Goal: Task Accomplishment & Management: Manage account settings

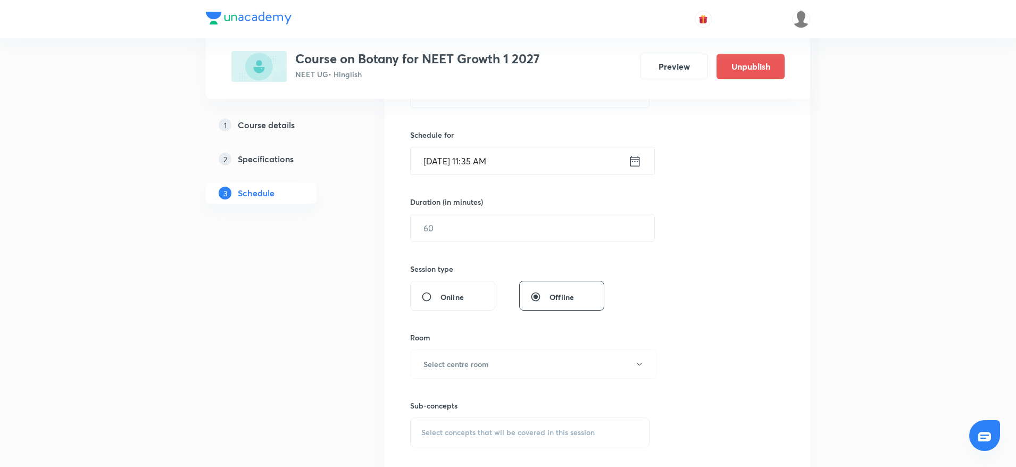
click at [800, 295] on div "Session 37 Live class Session title 0/99 ​ Schedule for Oct 5, 2025, 11:35 AM ​…" at bounding box center [598, 240] width 426 height 534
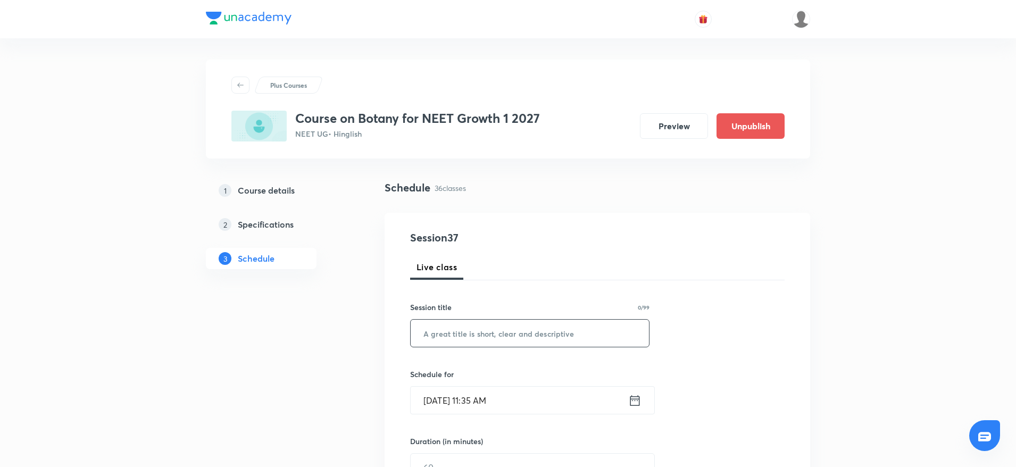
click at [565, 339] on input "text" at bounding box center [530, 333] width 238 height 27
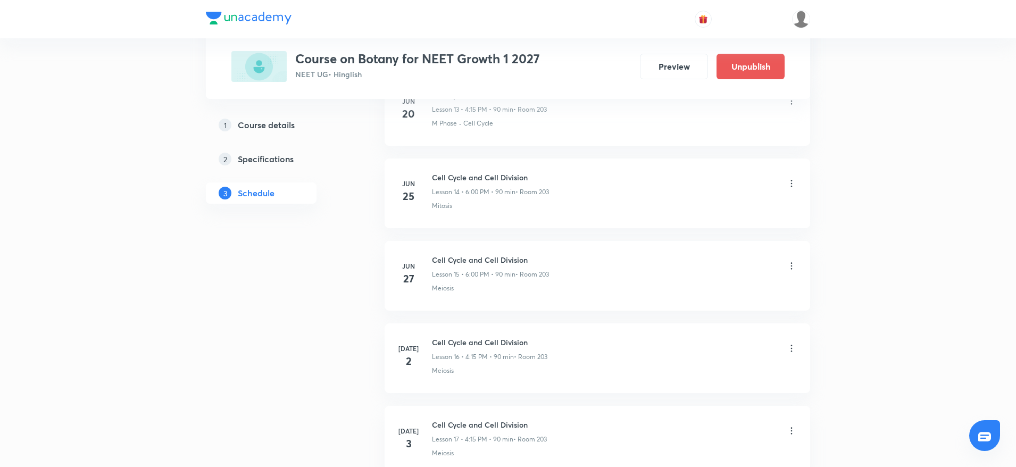
scroll to position [3354, 0]
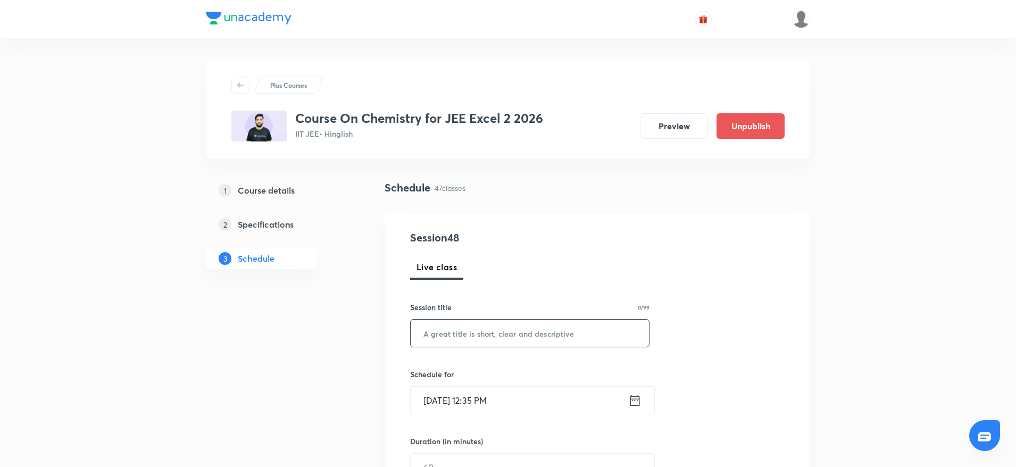
click at [433, 333] on input "text" at bounding box center [530, 333] width 238 height 27
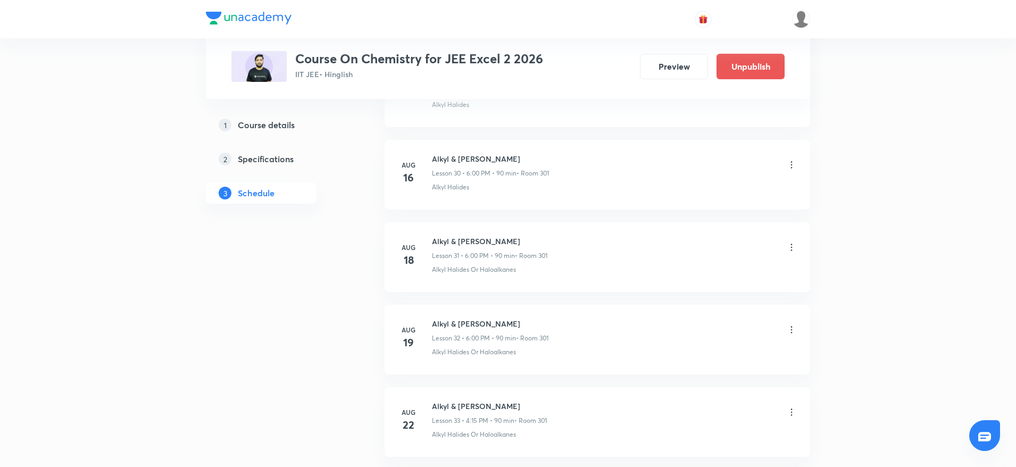
scroll to position [4261, 0]
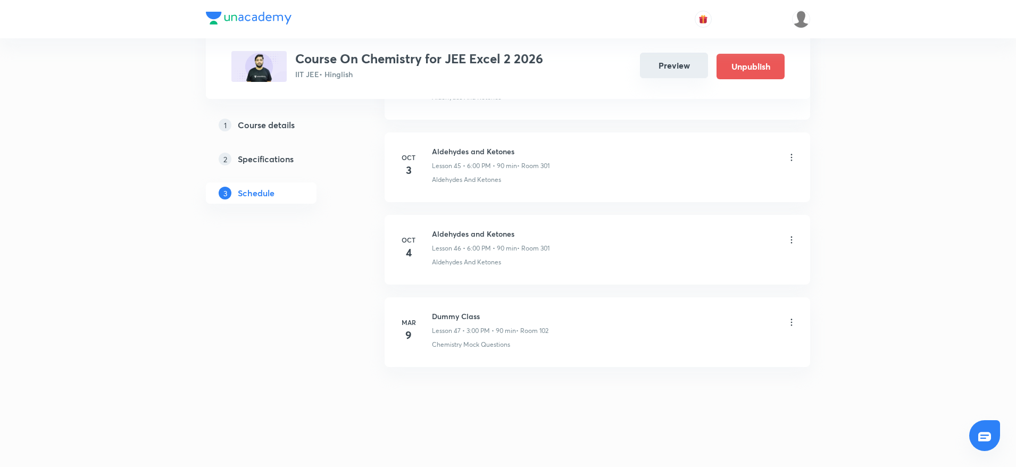
click at [667, 67] on button "Preview" at bounding box center [674, 66] width 68 height 26
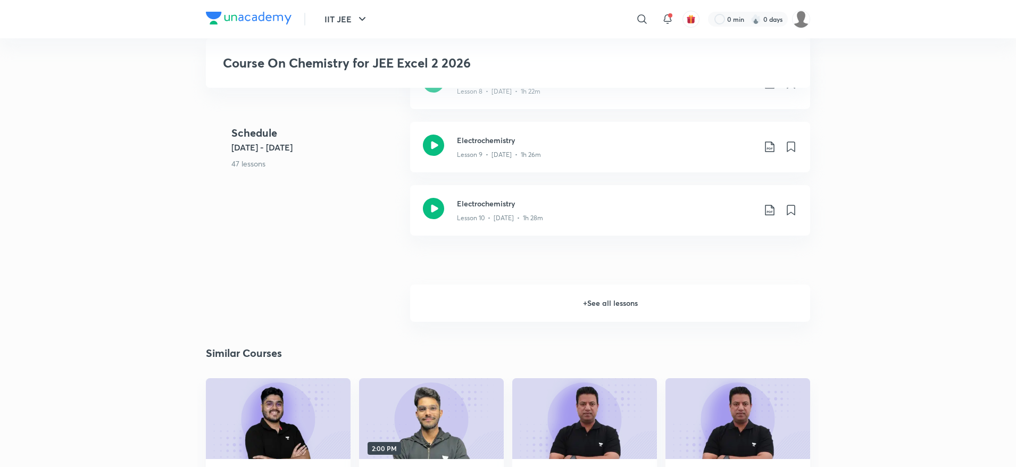
click at [589, 305] on h6 "+ See all lessons" at bounding box center [610, 303] width 400 height 37
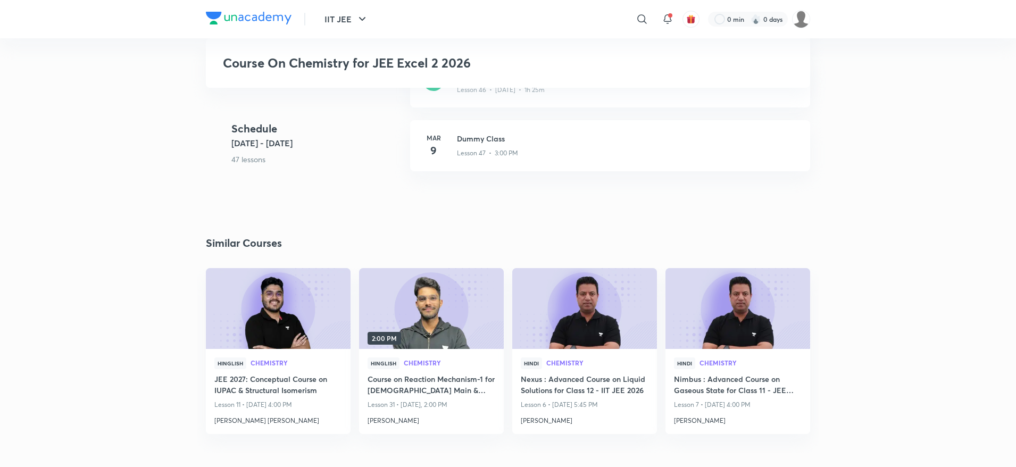
scroll to position [2970, 0]
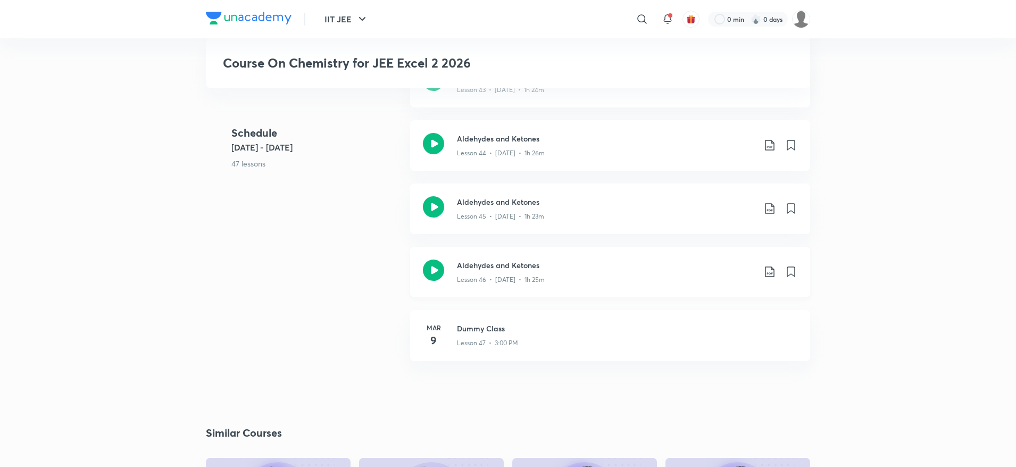
click at [434, 279] on icon at bounding box center [433, 270] width 21 height 21
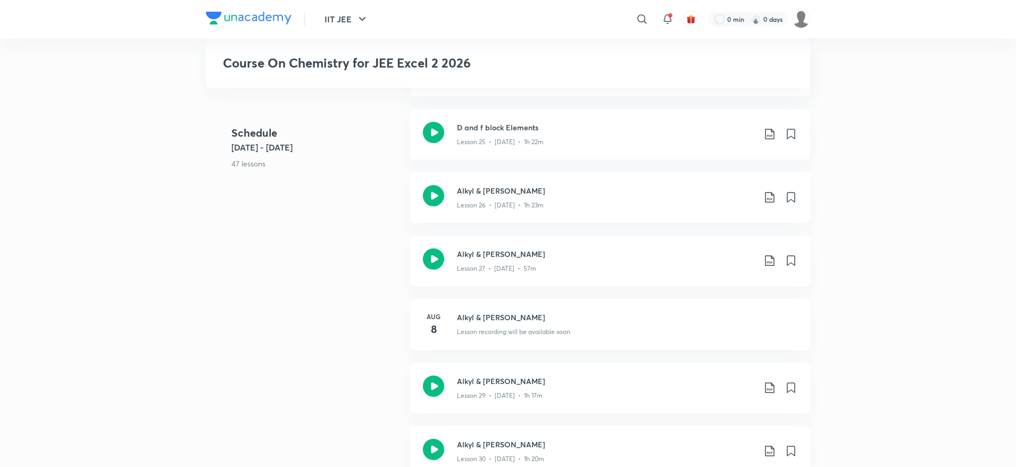
scroll to position [1693, 0]
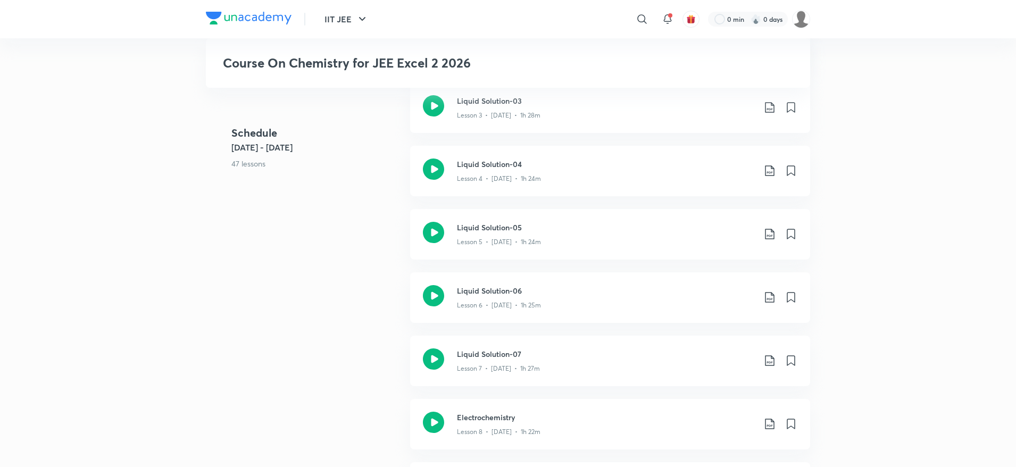
scroll to position [18, 0]
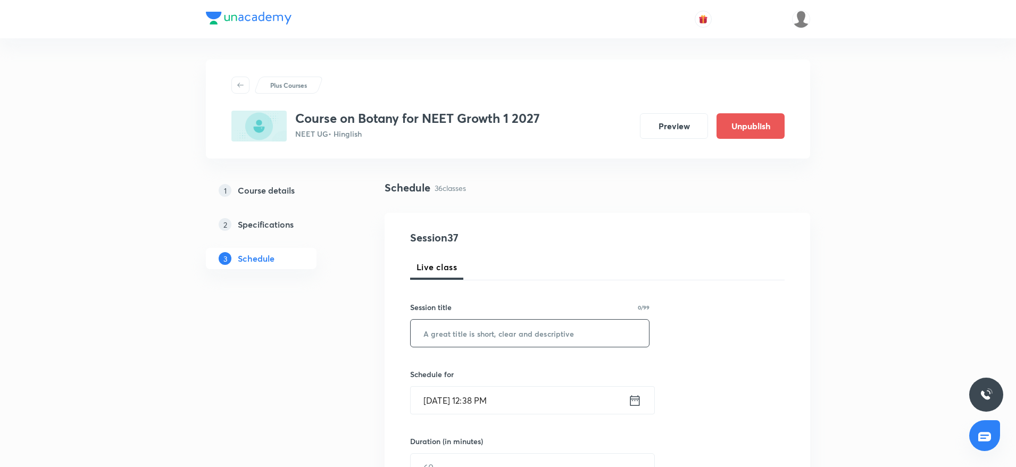
click at [459, 328] on input "text" at bounding box center [530, 333] width 238 height 27
click at [432, 328] on input "text" at bounding box center [530, 333] width 238 height 27
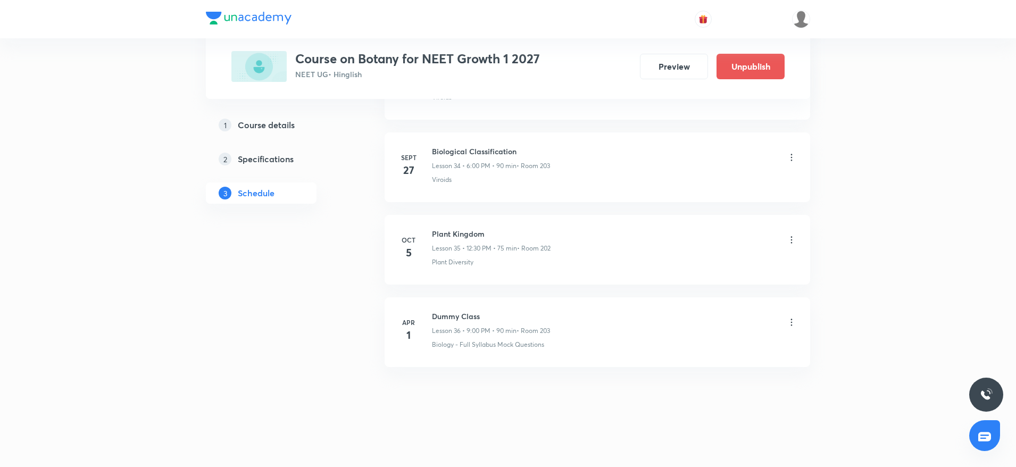
scroll to position [328, 0]
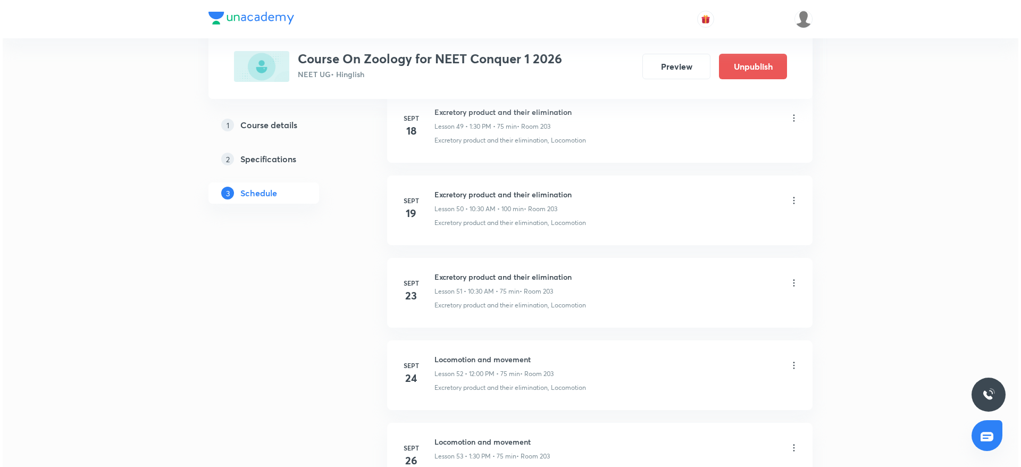
scroll to position [5086, 0]
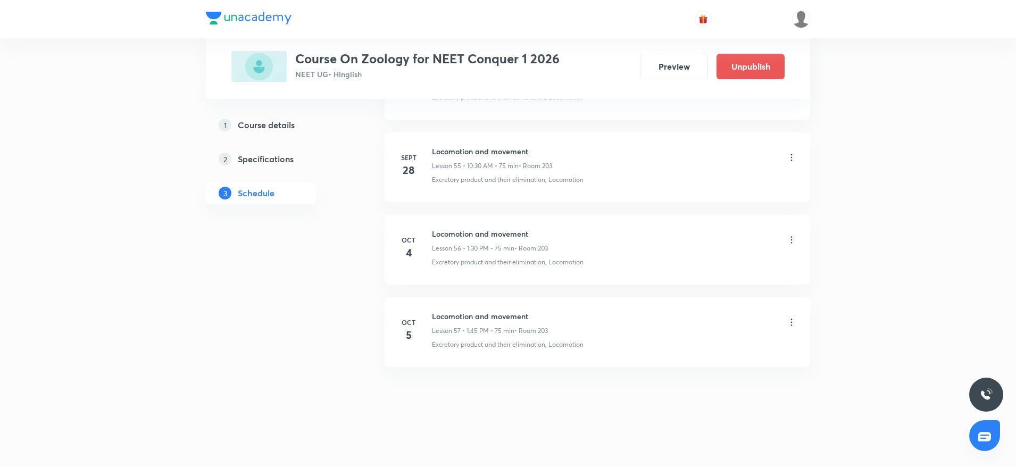
click at [794, 323] on icon at bounding box center [791, 322] width 11 height 11
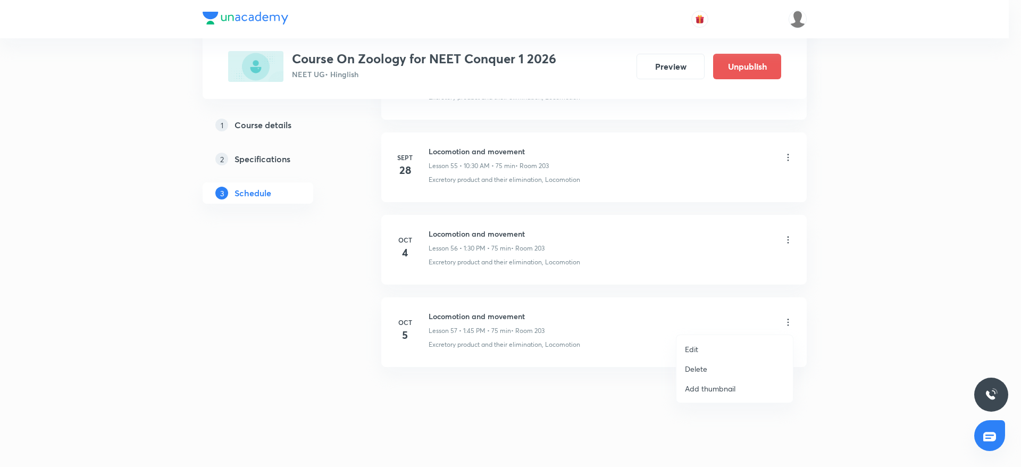
click at [718, 346] on li "Edit" at bounding box center [735, 349] width 116 height 20
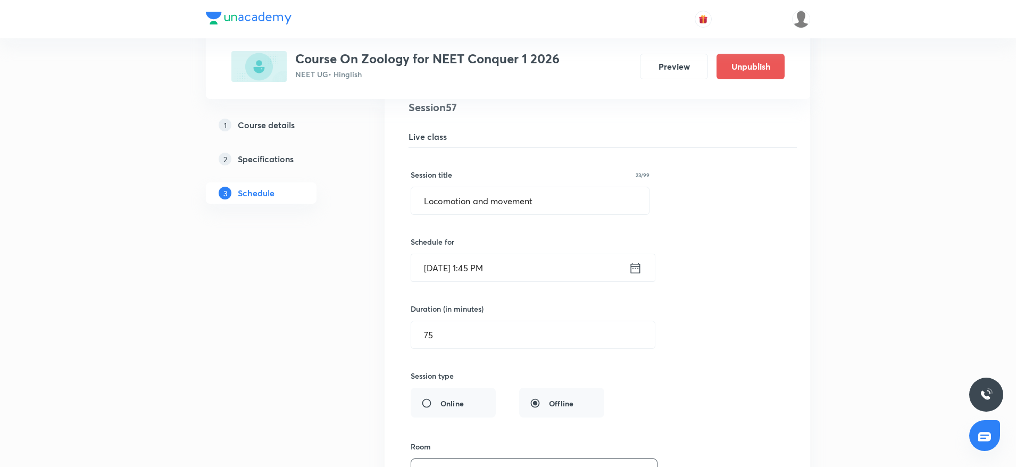
scroll to position [4618, 0]
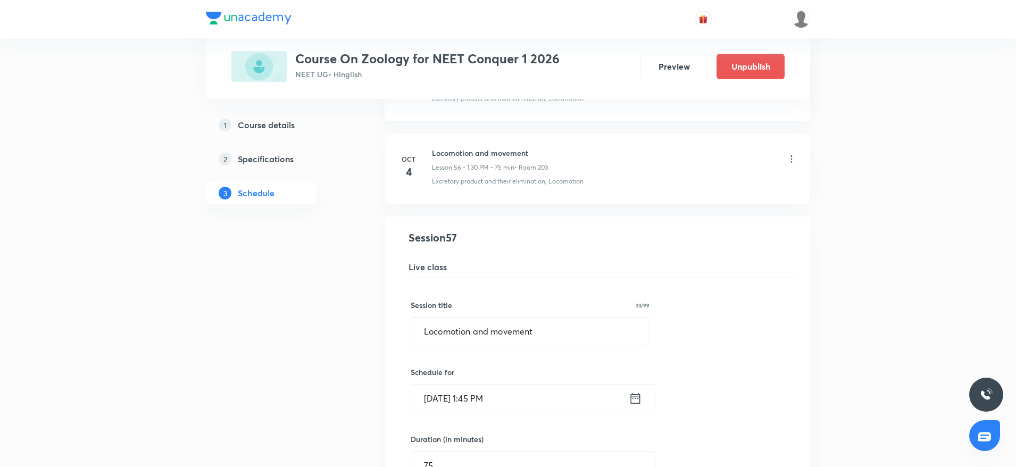
click at [480, 392] on input "Oct 5, 2025, 1:45 PM" at bounding box center [520, 398] width 218 height 27
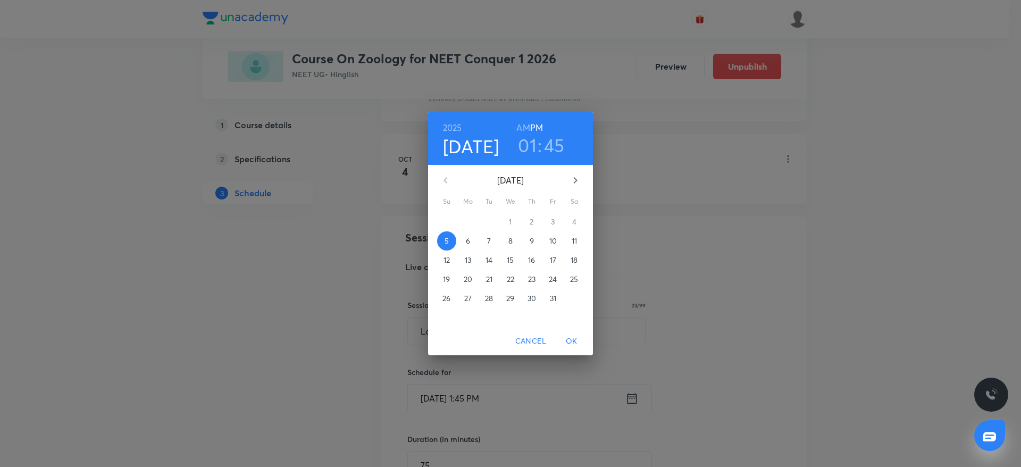
click at [533, 137] on h3 "01" at bounding box center [527, 145] width 19 height 22
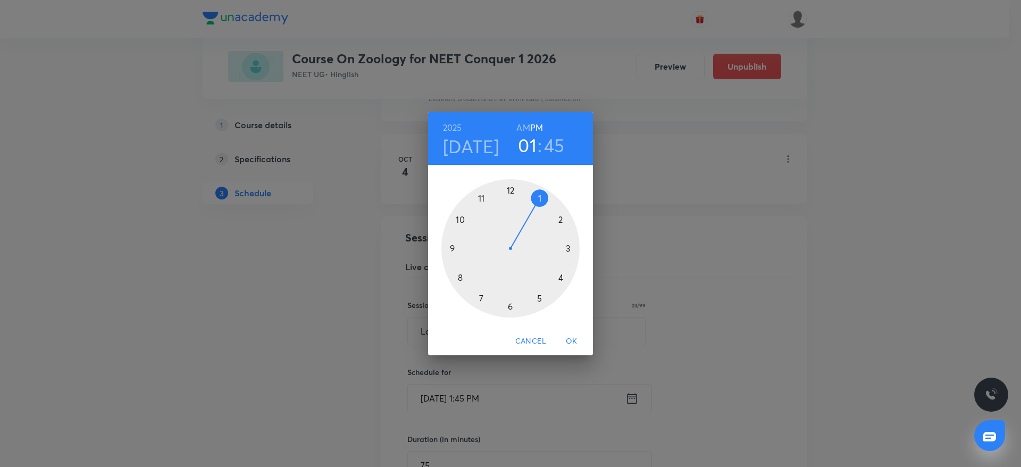
click at [567, 215] on div at bounding box center [511, 248] width 138 height 138
click at [510, 193] on div at bounding box center [511, 248] width 138 height 138
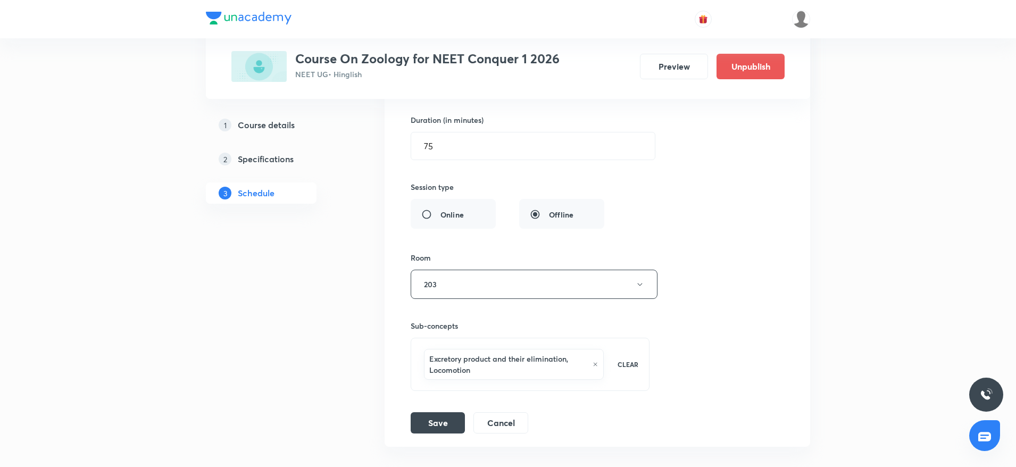
scroll to position [5017, 0]
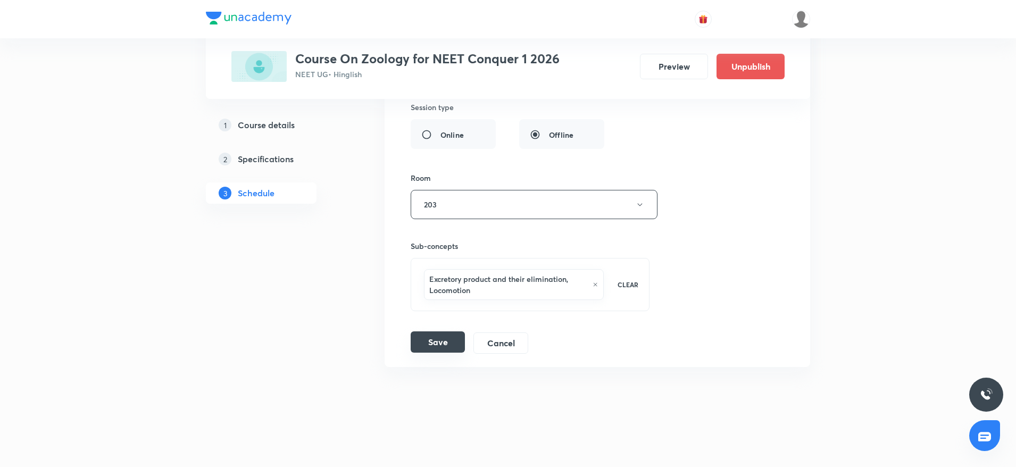
click at [431, 351] on button "Save" at bounding box center [438, 341] width 54 height 21
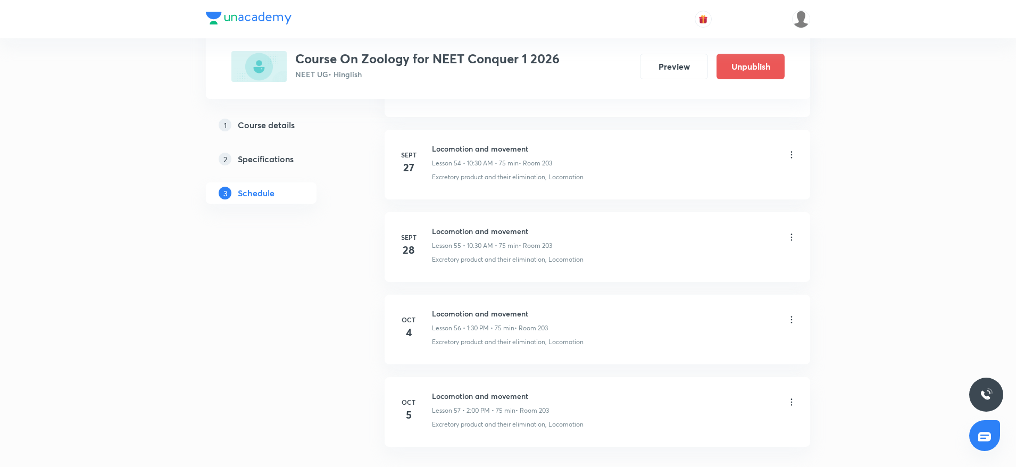
scroll to position [4597, 0]
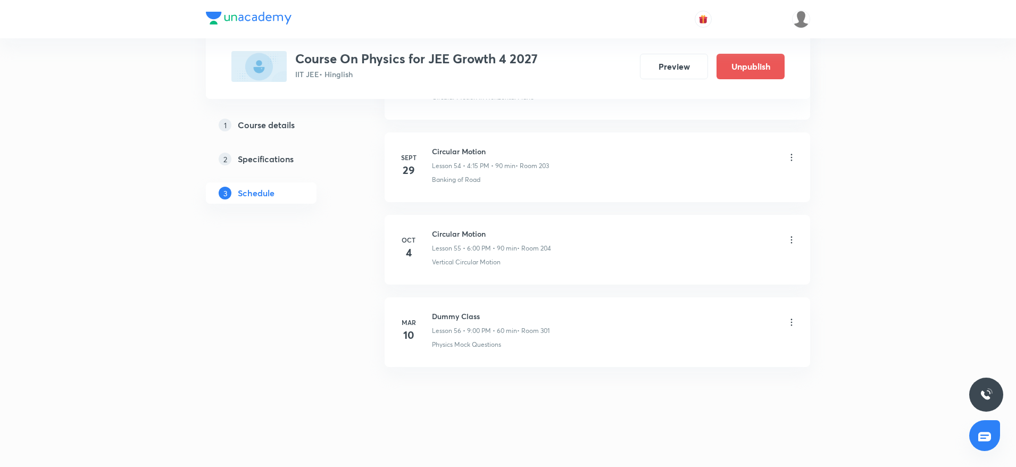
scroll to position [5003, 0]
drag, startPoint x: 430, startPoint y: 229, endPoint x: 563, endPoint y: 226, distance: 133.0
click at [563, 226] on li "[DATE] Circular Motion Lesson 55 • 6:00 PM • 90 min • Room 204 Vertical Circula…" at bounding box center [598, 250] width 426 height 70
copy h6 "Circular Motion"
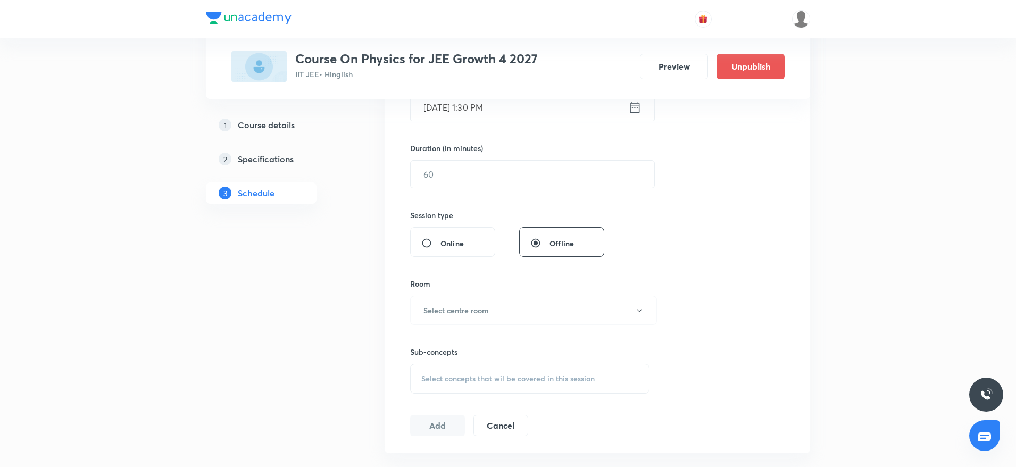
scroll to position [0, 0]
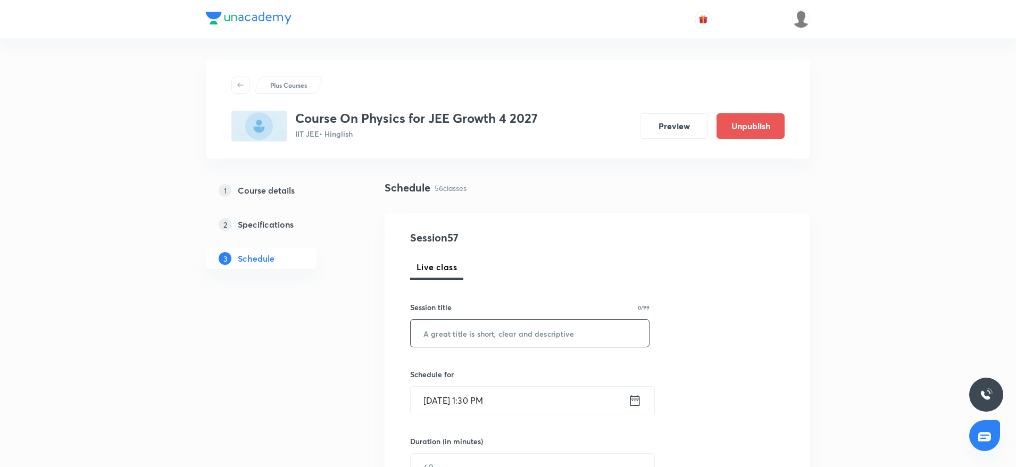
click at [523, 343] on input "text" at bounding box center [530, 333] width 238 height 27
paste input "Center of Mass, Linear Momentum and Collision"
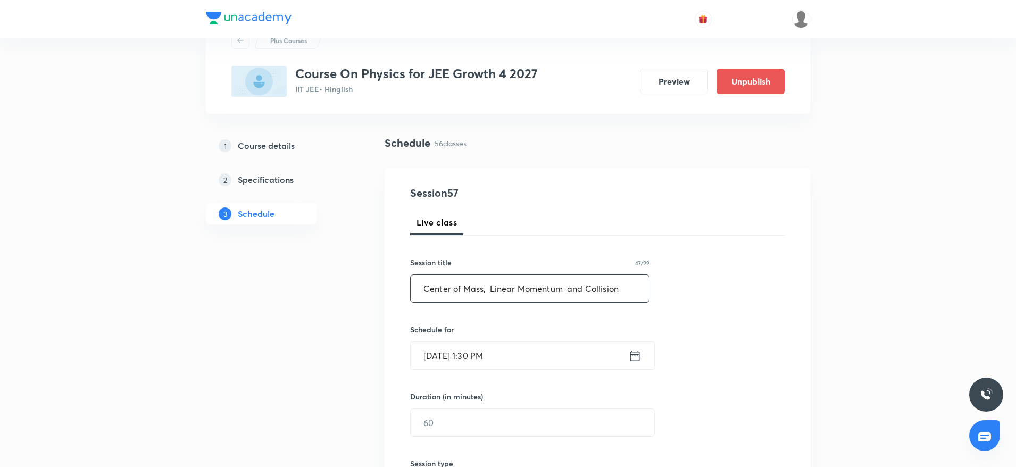
scroll to position [80, 0]
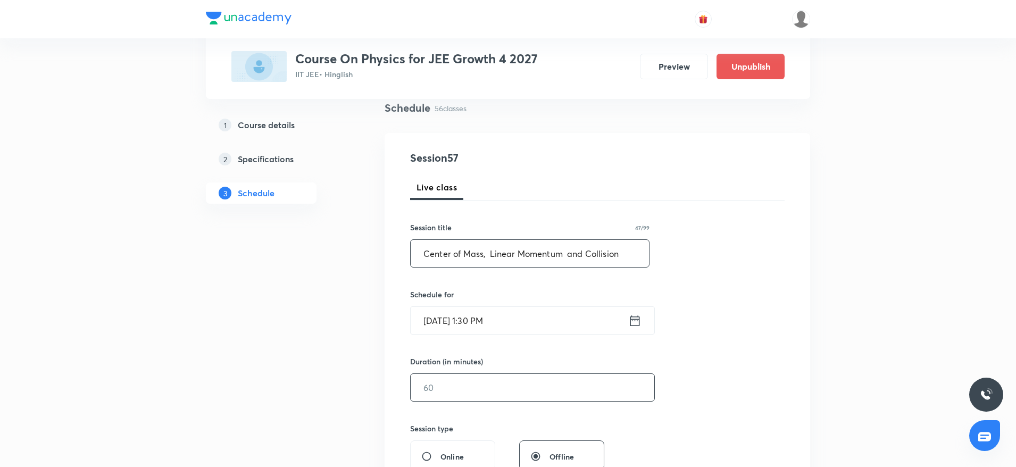
type input "Center of Mass, Linear Momentum and Collision"
click at [465, 388] on input "text" at bounding box center [533, 387] width 244 height 27
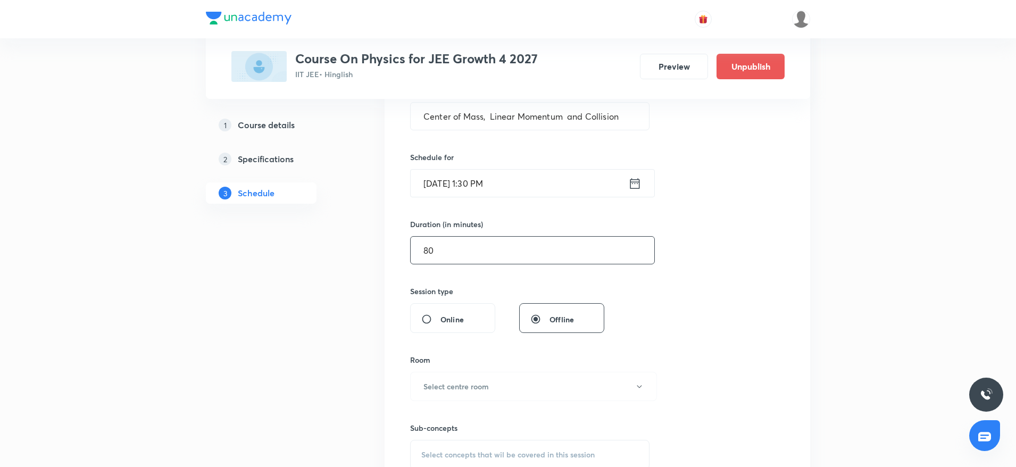
scroll to position [239, 0]
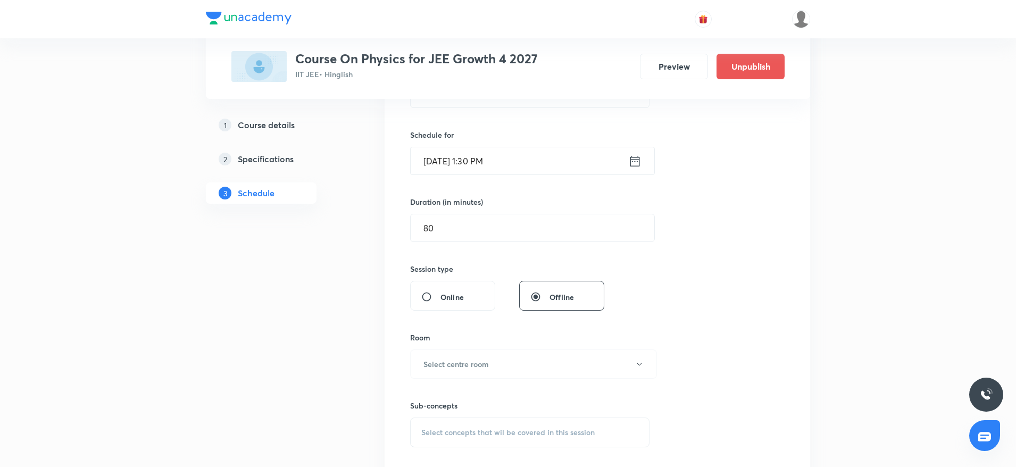
click at [481, 158] on input "[DATE] 1:30 PM" at bounding box center [520, 160] width 218 height 27
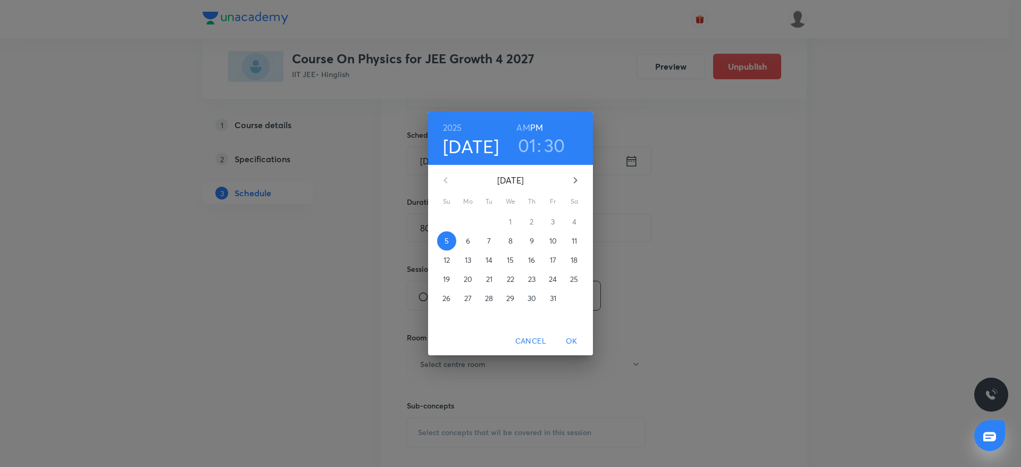
click at [554, 151] on h3 "30" at bounding box center [554, 145] width 21 height 22
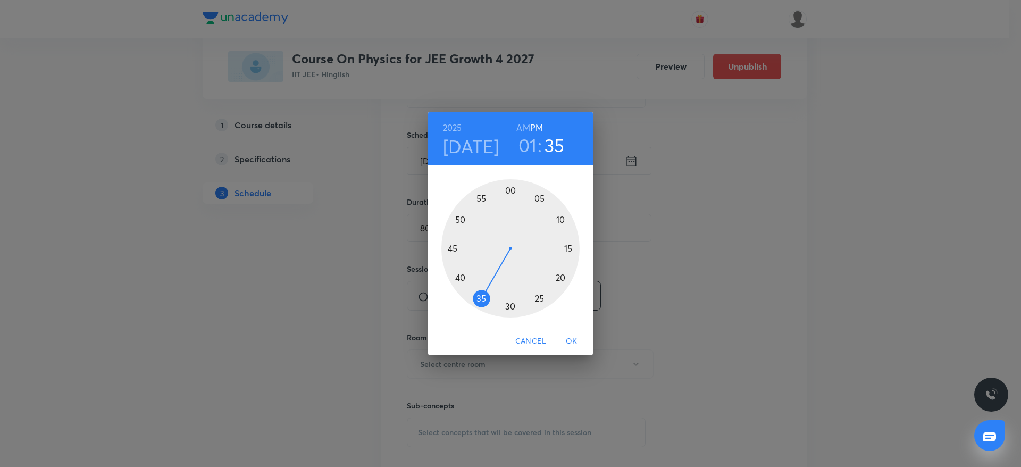
drag, startPoint x: 507, startPoint y: 299, endPoint x: 480, endPoint y: 296, distance: 27.4
click at [480, 296] on div at bounding box center [511, 248] width 138 height 138
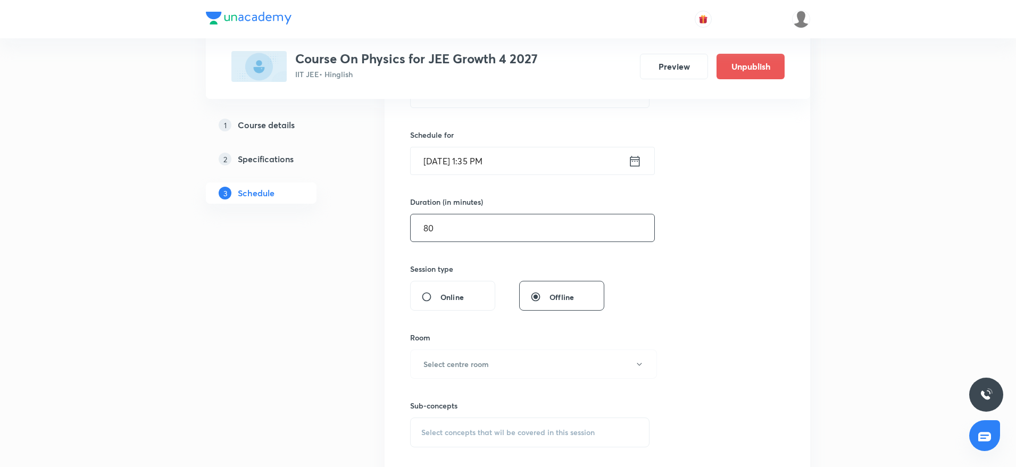
drag, startPoint x: 471, startPoint y: 231, endPoint x: 352, endPoint y: 239, distance: 120.0
type input "75"
click at [445, 363] on h6 "Select centre room" at bounding box center [455, 364] width 65 height 11
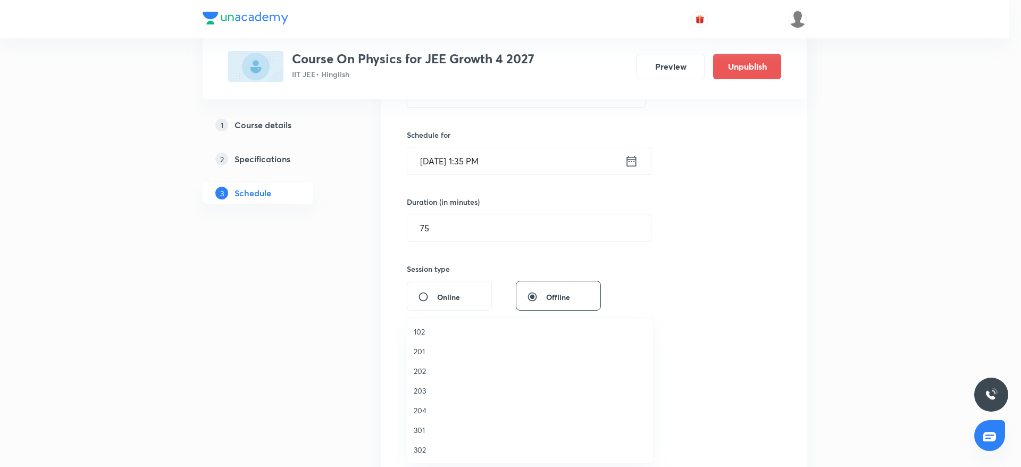
click at [430, 427] on span "301" at bounding box center [530, 430] width 233 height 11
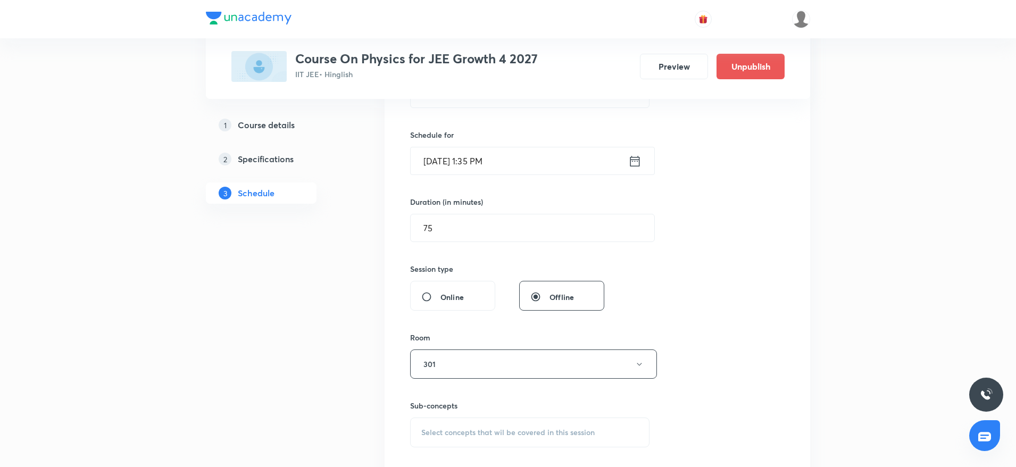
scroll to position [319, 0]
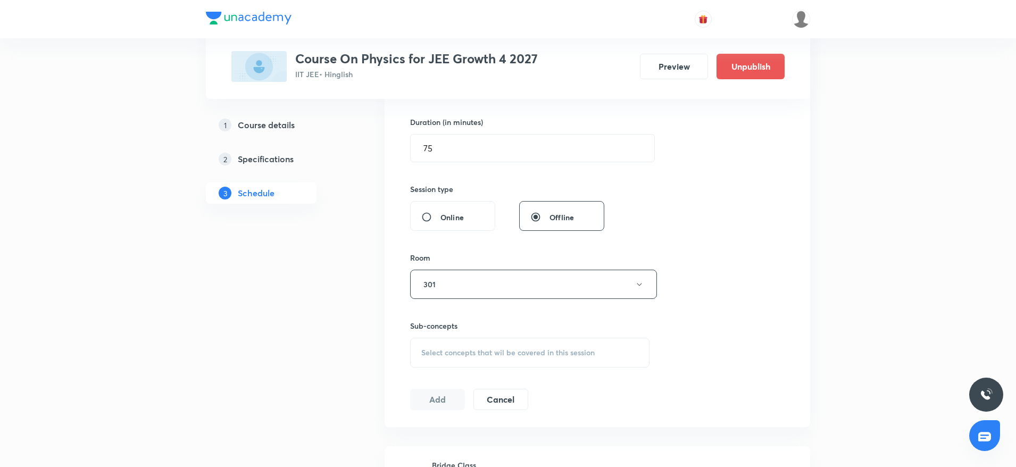
click at [494, 349] on span "Select concepts that wil be covered in this session" at bounding box center [507, 352] width 173 height 9
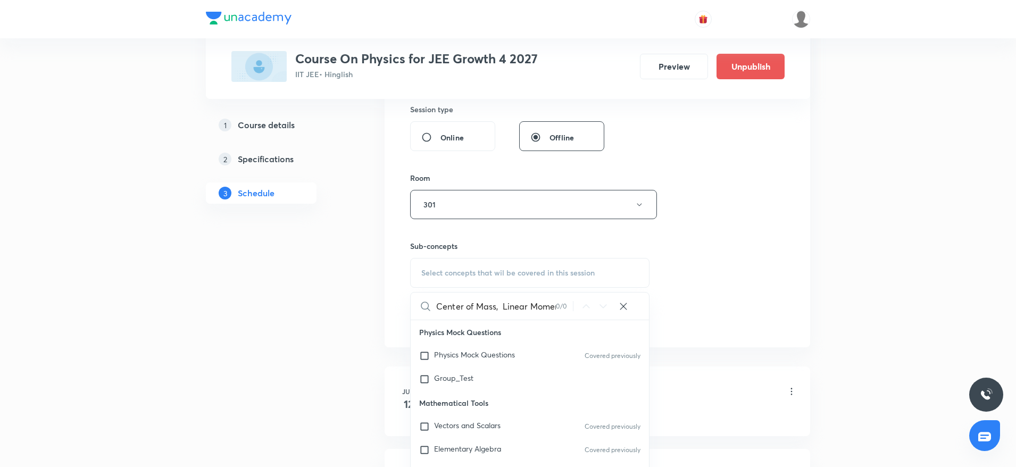
scroll to position [0, 77]
drag, startPoint x: 454, startPoint y: 304, endPoint x: 591, endPoint y: 295, distance: 137.6
click at [591, 295] on div "Center of Mass, Linear Momentum and Collision 0 / 0 ​" at bounding box center [530, 306] width 238 height 27
drag, startPoint x: 495, startPoint y: 303, endPoint x: 558, endPoint y: 306, distance: 62.9
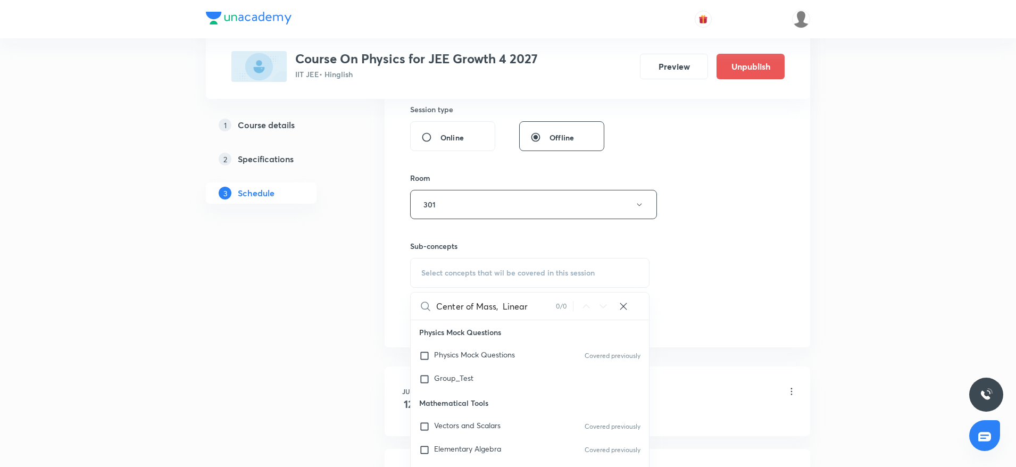
click at [558, 306] on div "Center of Mass, Linear 0 / 0 ​" at bounding box center [530, 306] width 238 height 27
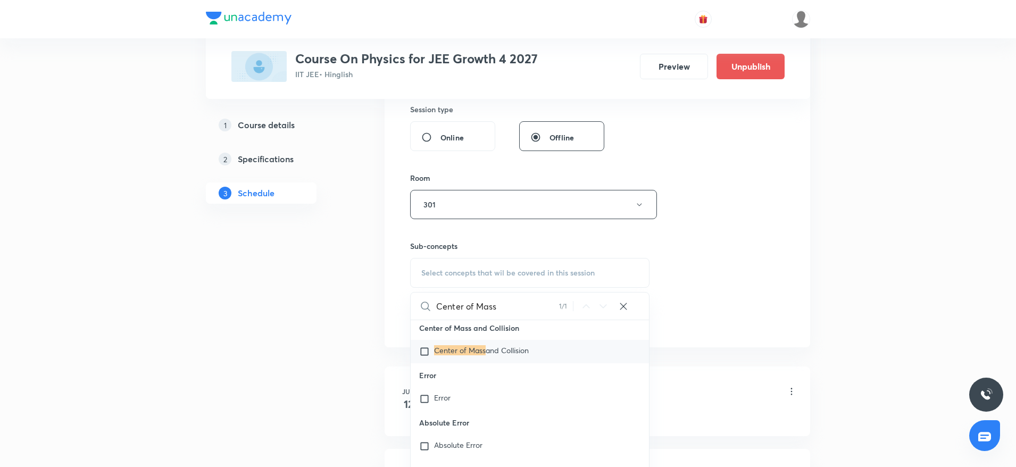
scroll to position [27034, 0]
type input "Center of Mass"
click at [497, 354] on span "and Collision" at bounding box center [507, 349] width 43 height 10
checkbox input "true"
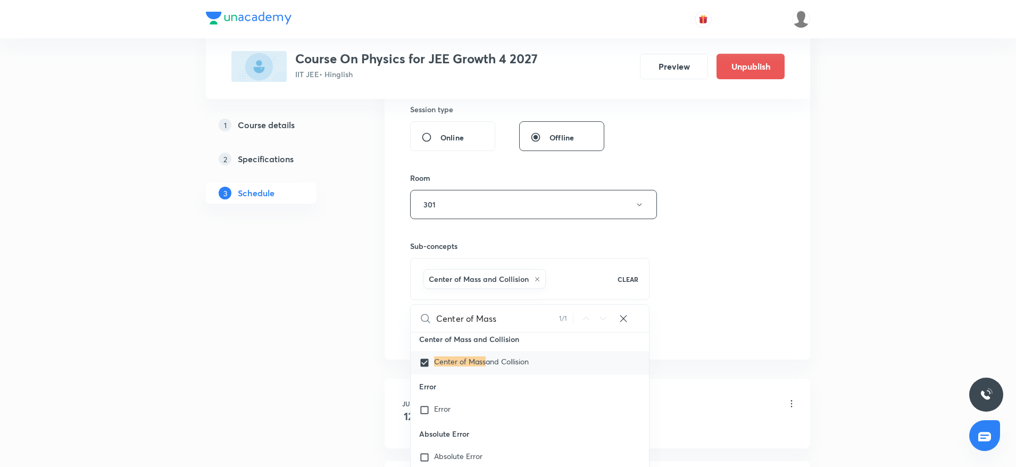
click at [738, 249] on div "Session 57 Live class Session title 47/99 Center of Mass, Linear Momentum and C…" at bounding box center [597, 87] width 374 height 512
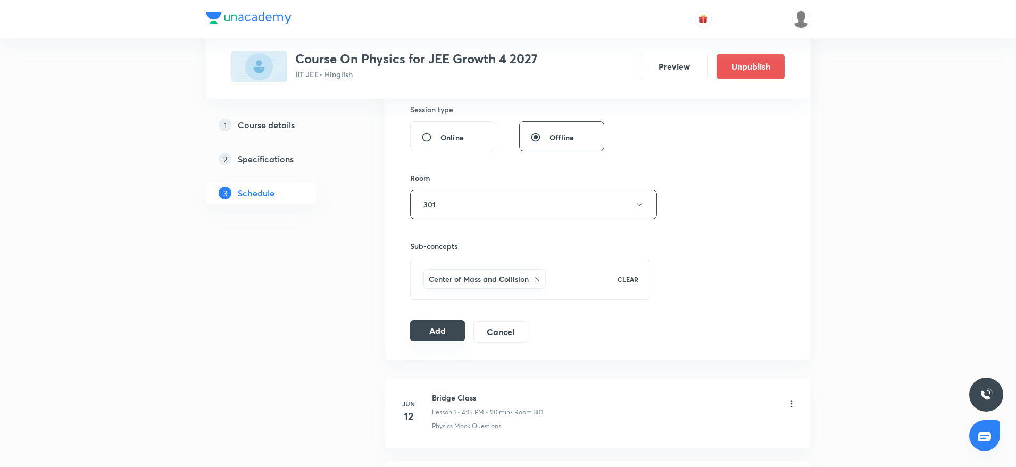
click at [444, 333] on button "Add" at bounding box center [437, 330] width 55 height 21
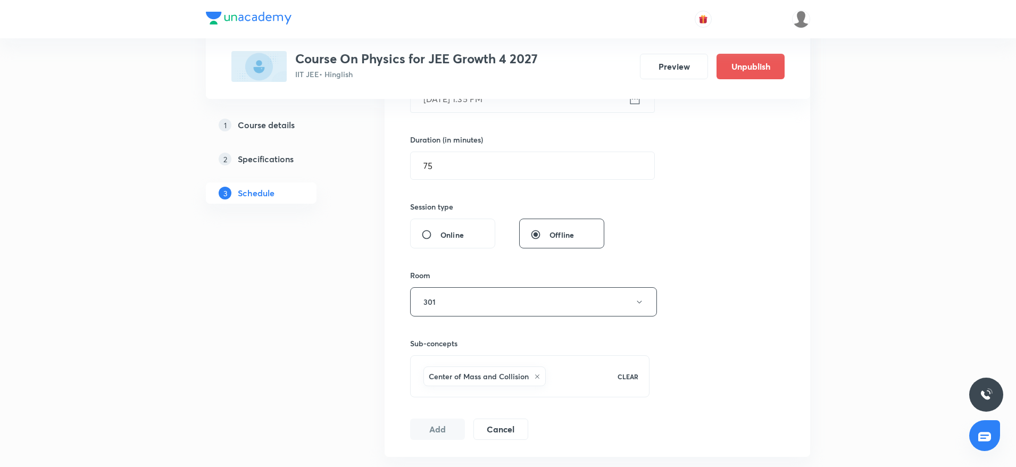
scroll to position [239, 0]
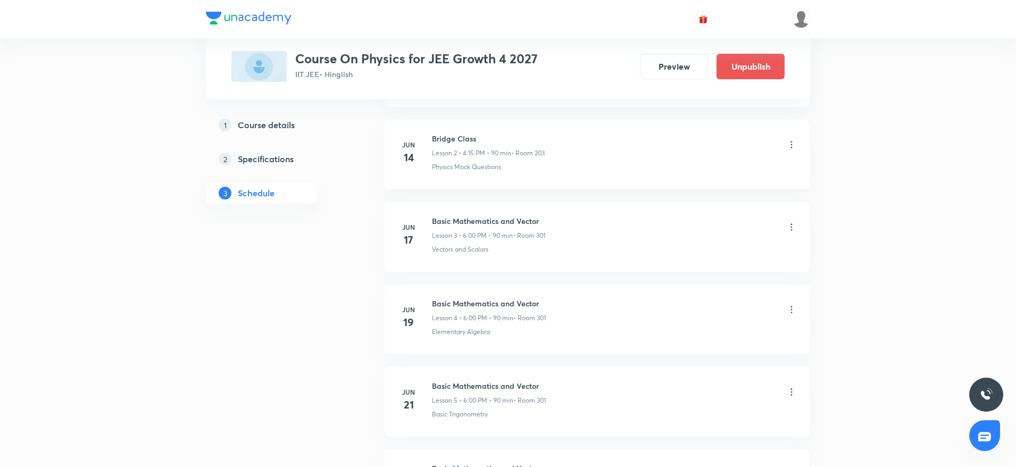
drag, startPoint x: 256, startPoint y: 318, endPoint x: 269, endPoint y: 269, distance: 51.0
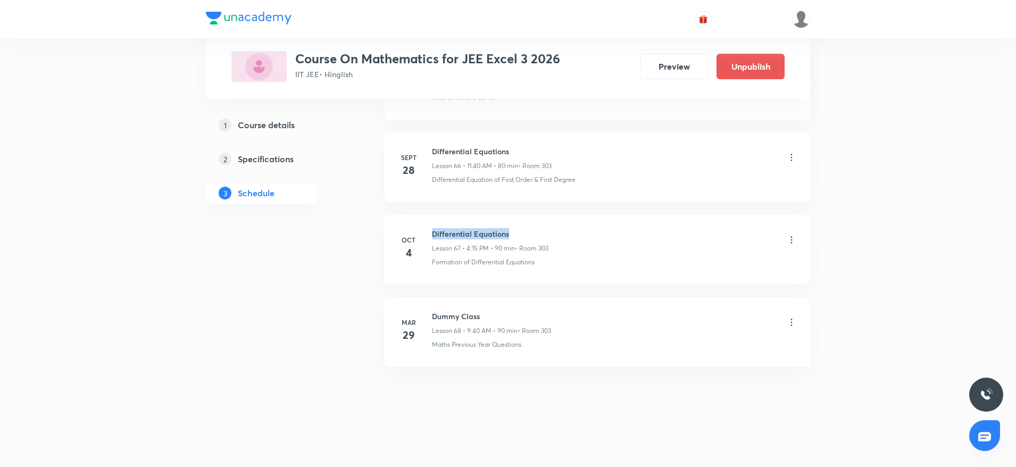
drag, startPoint x: 434, startPoint y: 224, endPoint x: 551, endPoint y: 224, distance: 116.5
click at [551, 224] on li "[DATE] Differential Equations Lesson 67 • 4:15 PM • 90 min • Room 303 Formation…" at bounding box center [598, 250] width 426 height 70
copy h6 "Differential Equations"
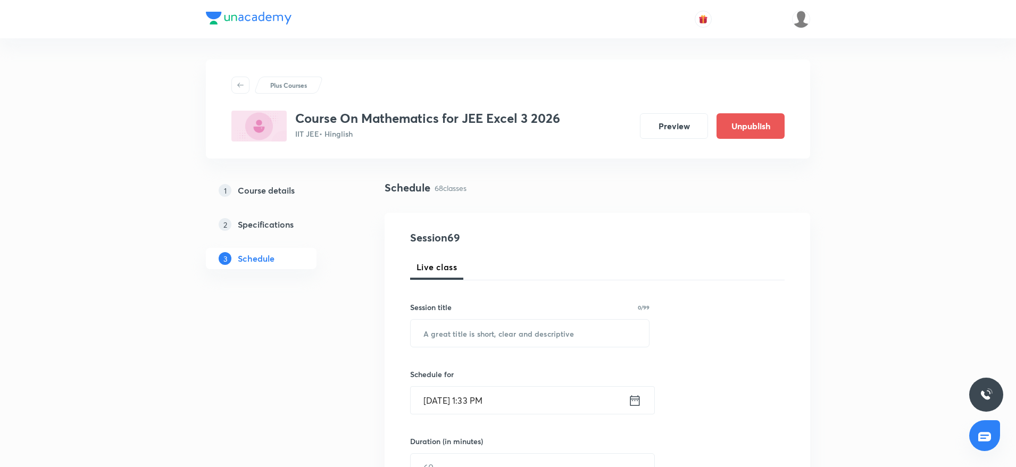
click at [473, 305] on div "Session title 0/99" at bounding box center [529, 307] width 239 height 11
click at [467, 336] on input "text" at bounding box center [530, 333] width 238 height 27
paste input "Differential Equations"
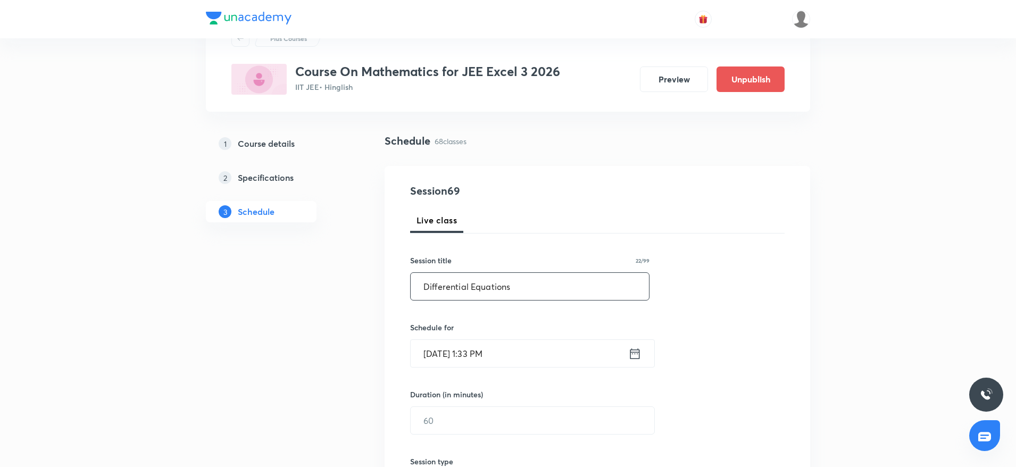
scroll to position [80, 0]
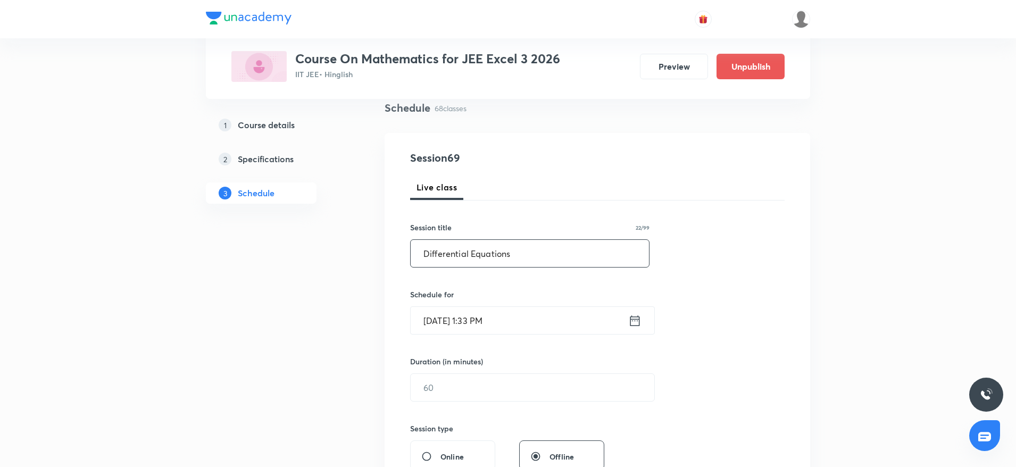
type input "Differential Equations"
click at [472, 319] on input "[DATE] 1:33 PM" at bounding box center [520, 320] width 218 height 27
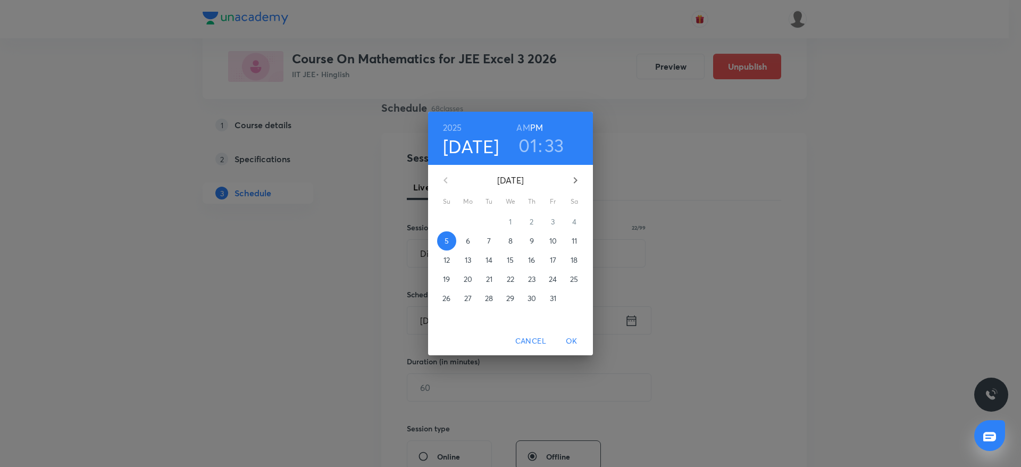
click at [531, 143] on h3 "01" at bounding box center [528, 145] width 19 height 22
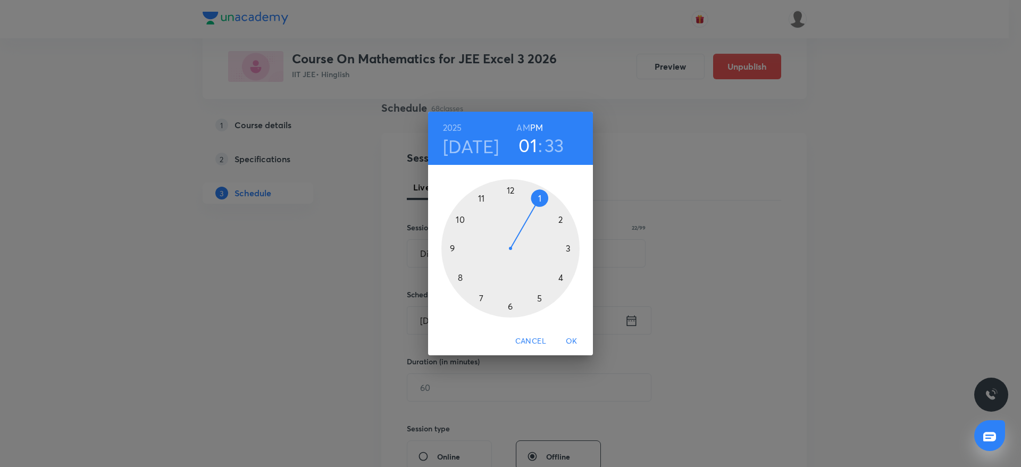
click at [562, 131] on div "[DATE] 01 : 33 AM PM" at bounding box center [511, 138] width 148 height 36
click at [543, 157] on div "[DATE] 01 : 33 AM PM" at bounding box center [510, 138] width 165 height 53
click at [554, 143] on h3 "33" at bounding box center [555, 145] width 20 height 22
click at [510, 307] on div at bounding box center [511, 248] width 138 height 138
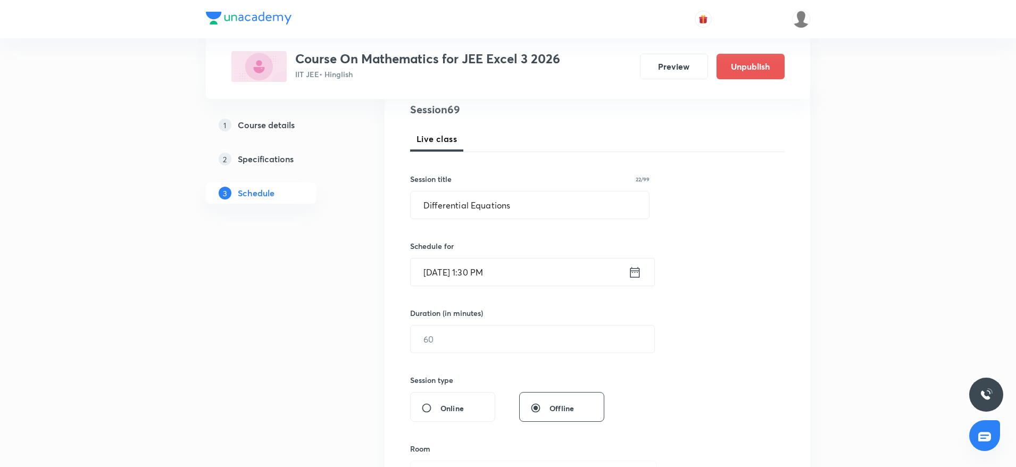
scroll to position [160, 0]
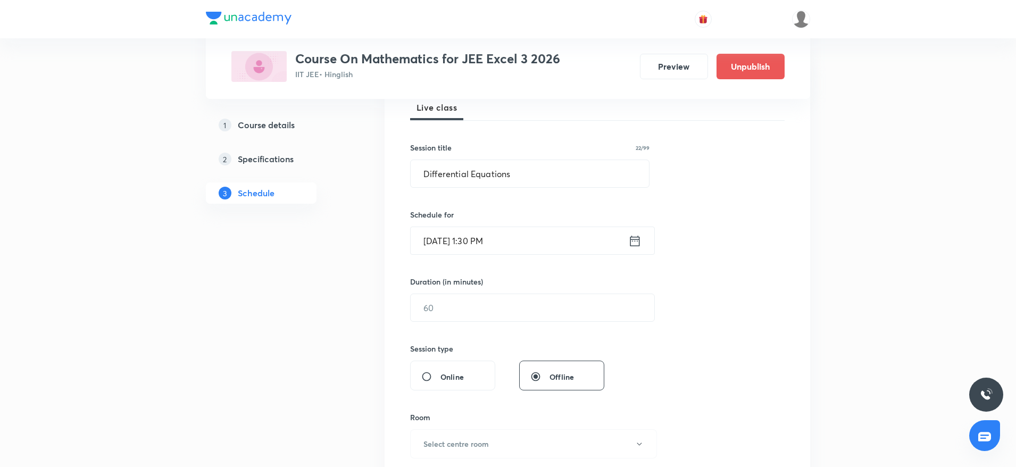
click at [463, 285] on h6 "Duration (in minutes)" at bounding box center [446, 281] width 73 height 11
click at [463, 304] on input "text" at bounding box center [533, 307] width 244 height 27
click at [485, 238] on input "[DATE] 1:30 PM" at bounding box center [520, 240] width 218 height 27
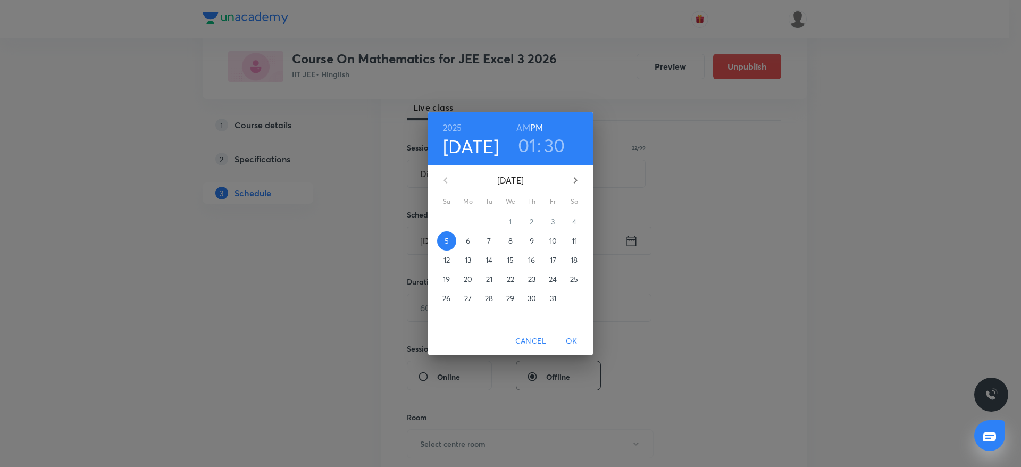
click at [558, 140] on h3 "30" at bounding box center [554, 145] width 21 height 22
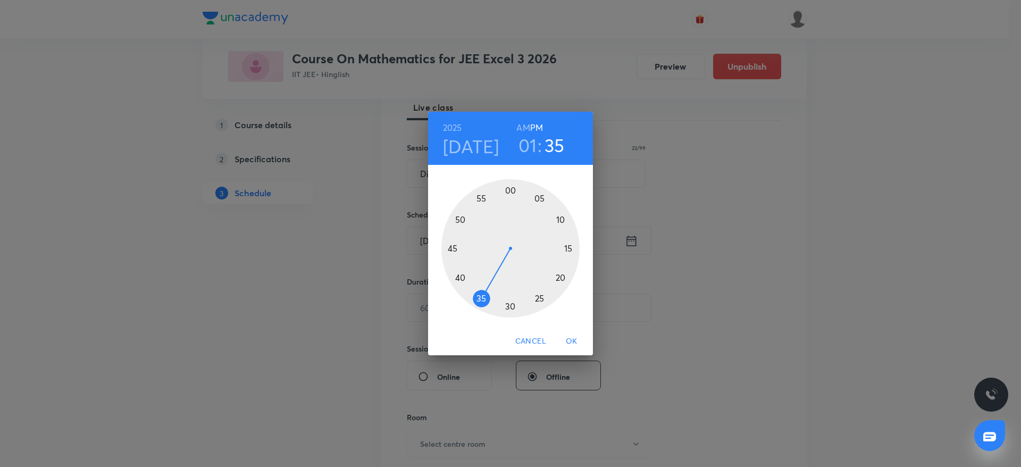
drag, startPoint x: 511, startPoint y: 302, endPoint x: 485, endPoint y: 292, distance: 27.8
click at [485, 292] on div at bounding box center [511, 248] width 138 height 138
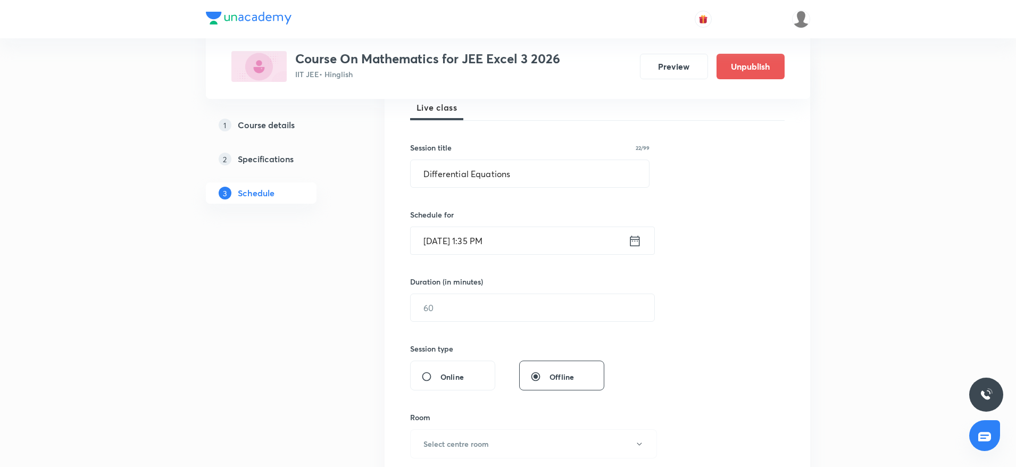
click at [445, 324] on div "Session 69 Live class Session title 22/99 Differential Equations ​ Schedule for…" at bounding box center [597, 320] width 374 height 500
click at [445, 302] on input "text" at bounding box center [533, 307] width 244 height 27
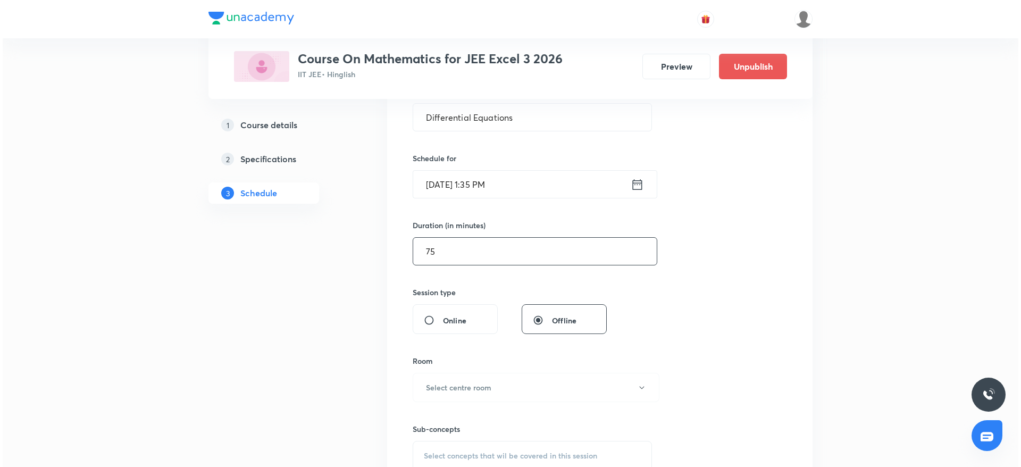
scroll to position [239, 0]
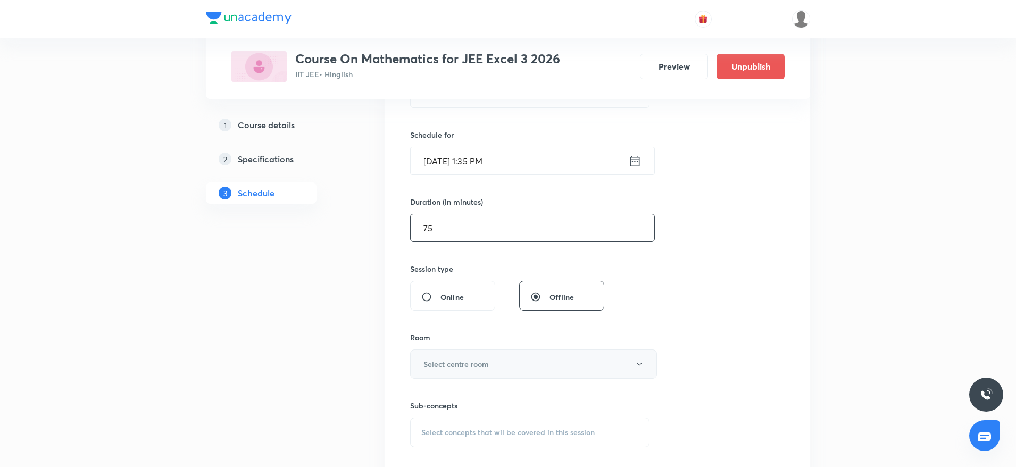
type input "75"
click at [462, 371] on button "Select centre room" at bounding box center [533, 363] width 247 height 29
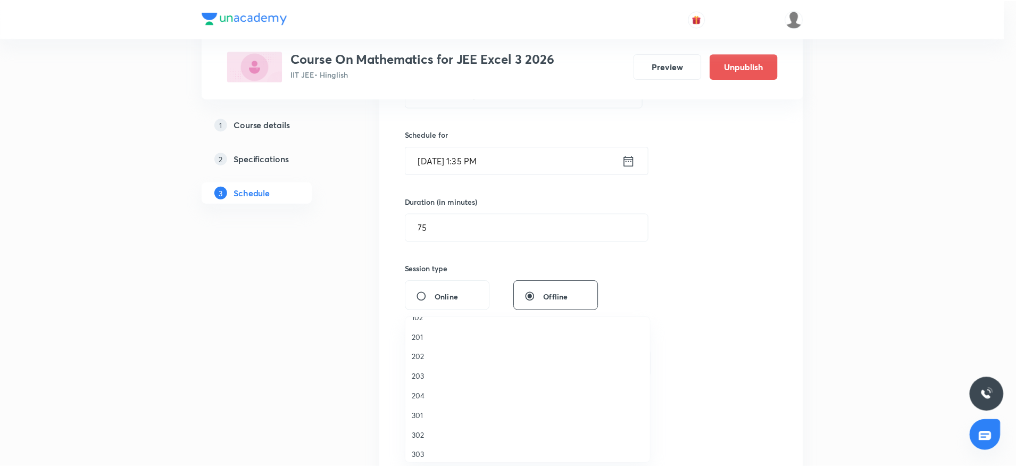
scroll to position [20, 0]
click at [432, 452] on span "303" at bounding box center [530, 449] width 233 height 11
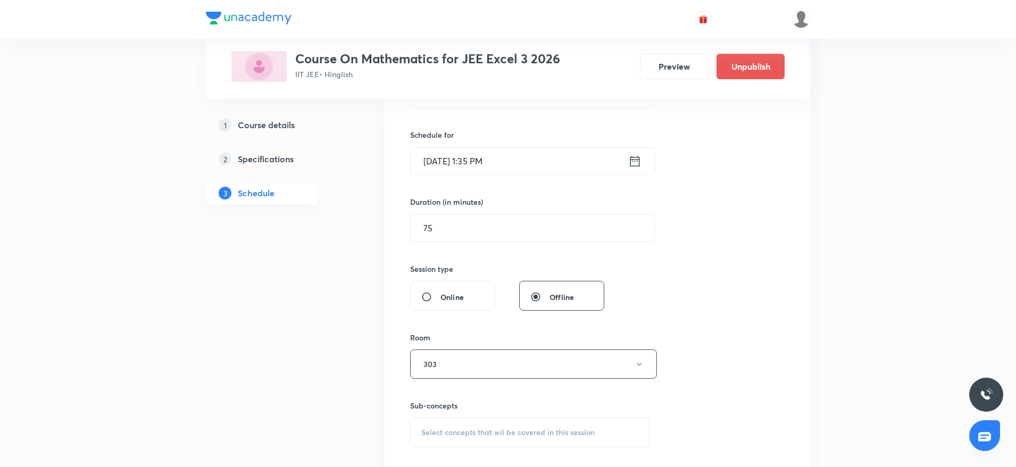
click at [493, 426] on div "Select concepts that wil be covered in this session" at bounding box center [529, 433] width 239 height 30
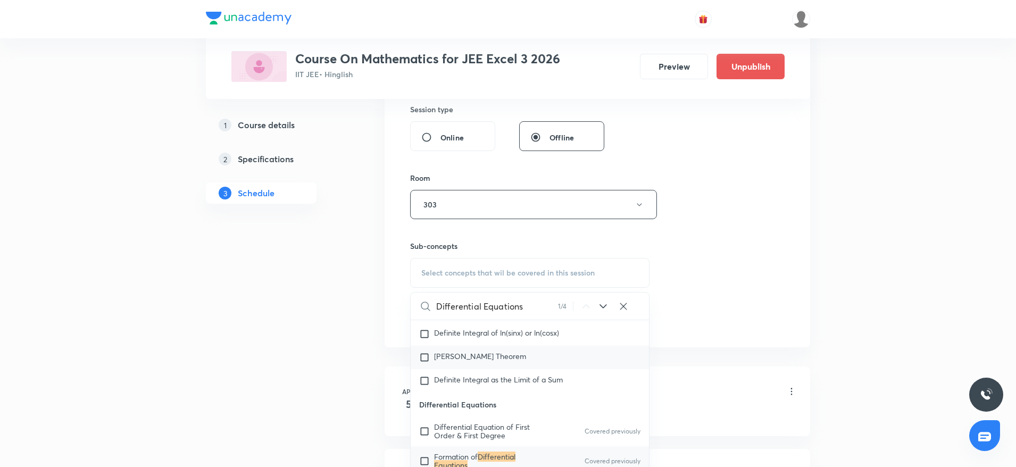
scroll to position [9440, 0]
type input "Differential Equations"
click at [464, 459] on span "Formation of" at bounding box center [456, 456] width 44 height 10
checkbox input "true"
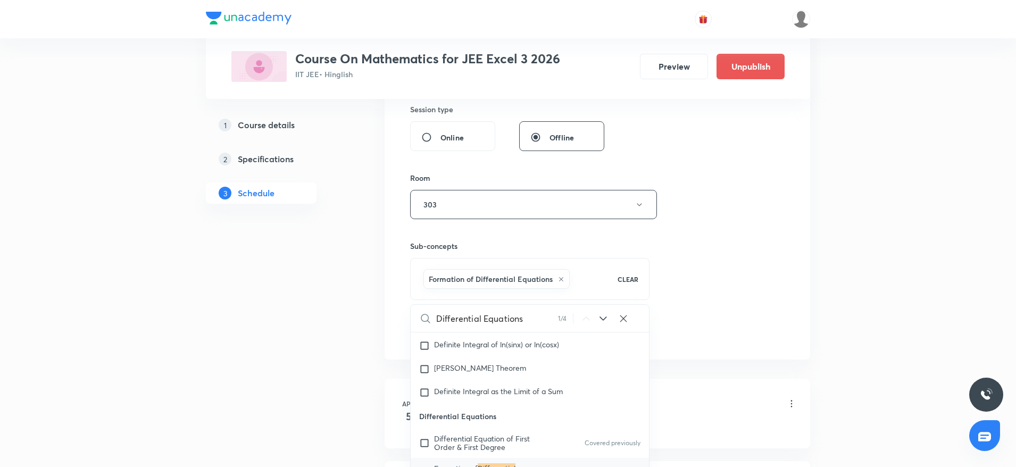
click at [725, 239] on div "Session 69 Live class Session title 22/99 Differential Equations ​ Schedule for…" at bounding box center [597, 87] width 374 height 512
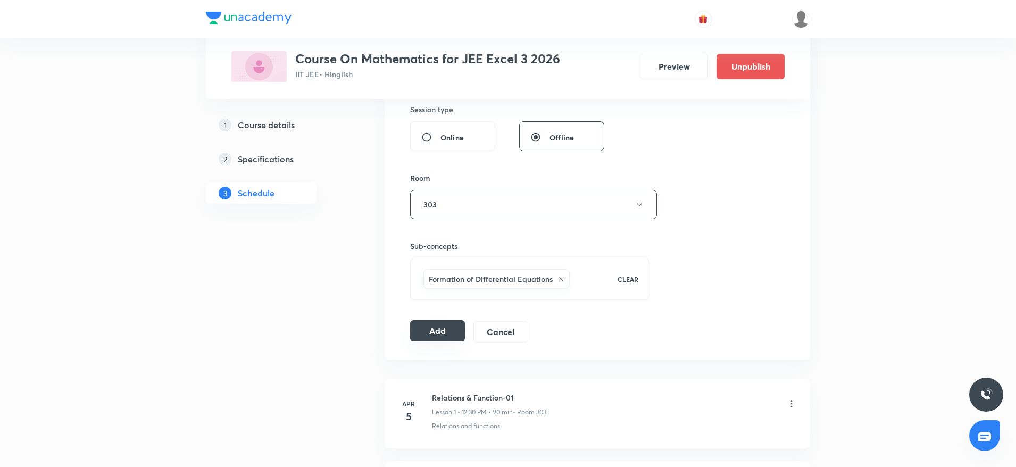
click at [453, 335] on button "Add" at bounding box center [437, 330] width 55 height 21
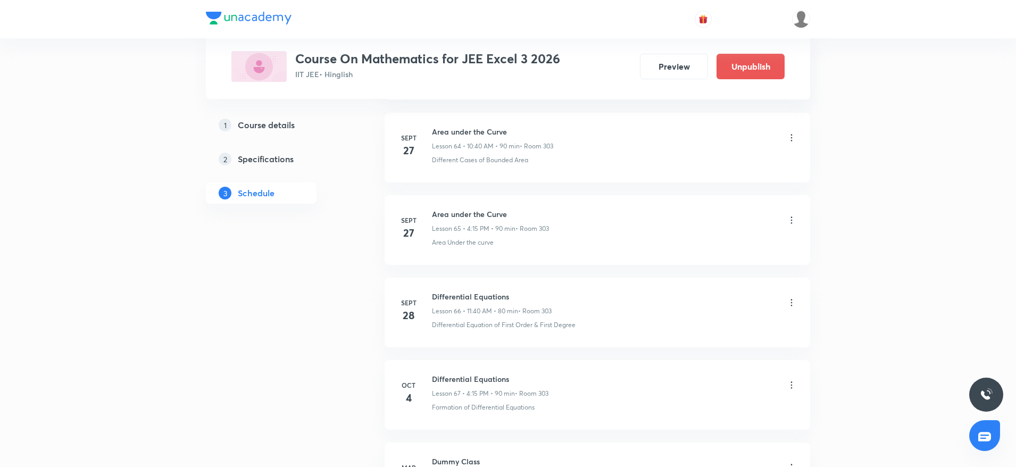
scroll to position [5586, 0]
